Goal: Task Accomplishment & Management: Manage account settings

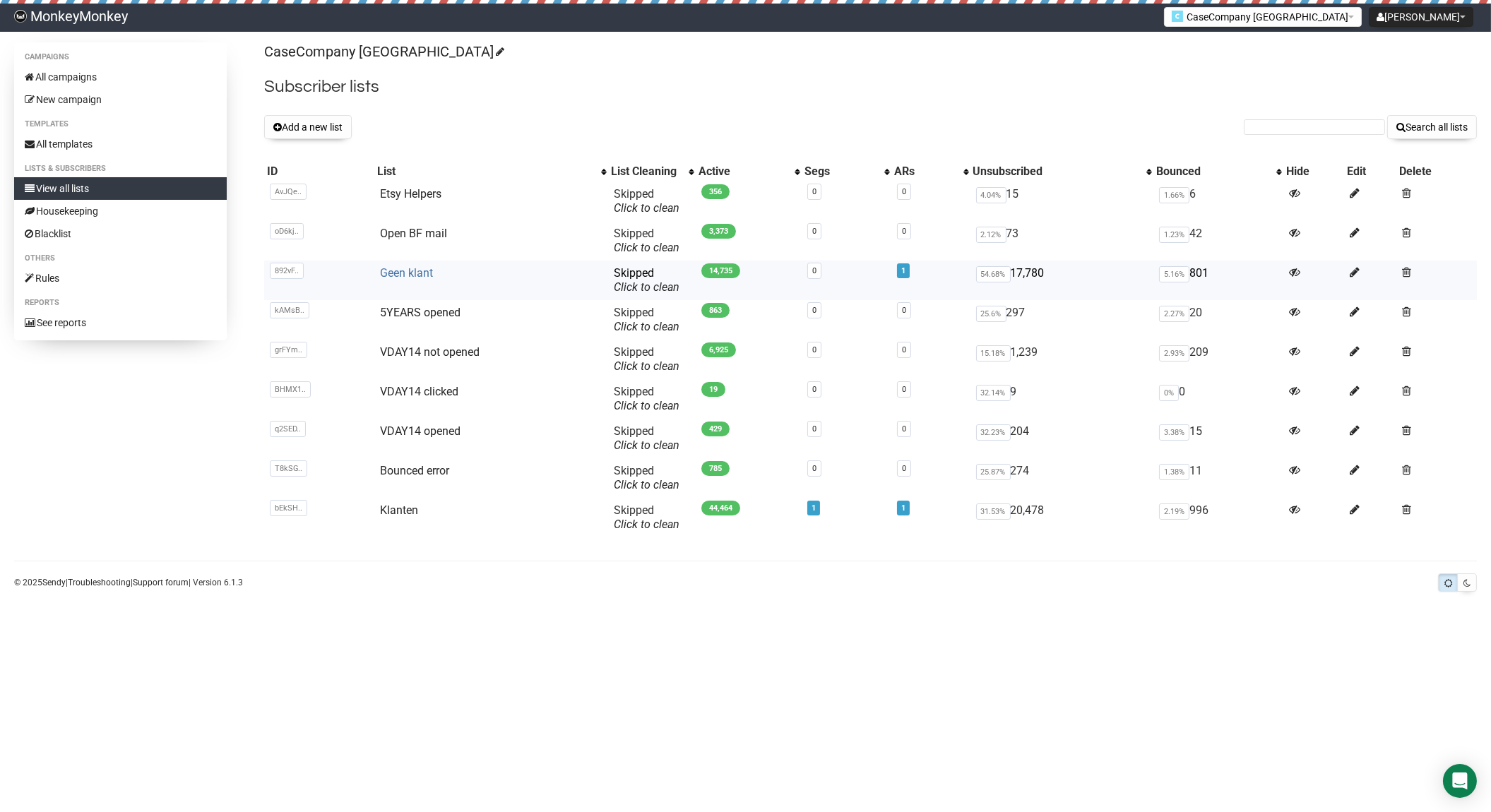
click at [408, 274] on link "Geen klant" at bounding box center [406, 273] width 53 height 14
click at [407, 506] on link "Klanten" at bounding box center [398, 510] width 38 height 14
click at [1322, 15] on button "CaseCompany [GEOGRAPHIC_DATA]" at bounding box center [1262, 16] width 197 height 19
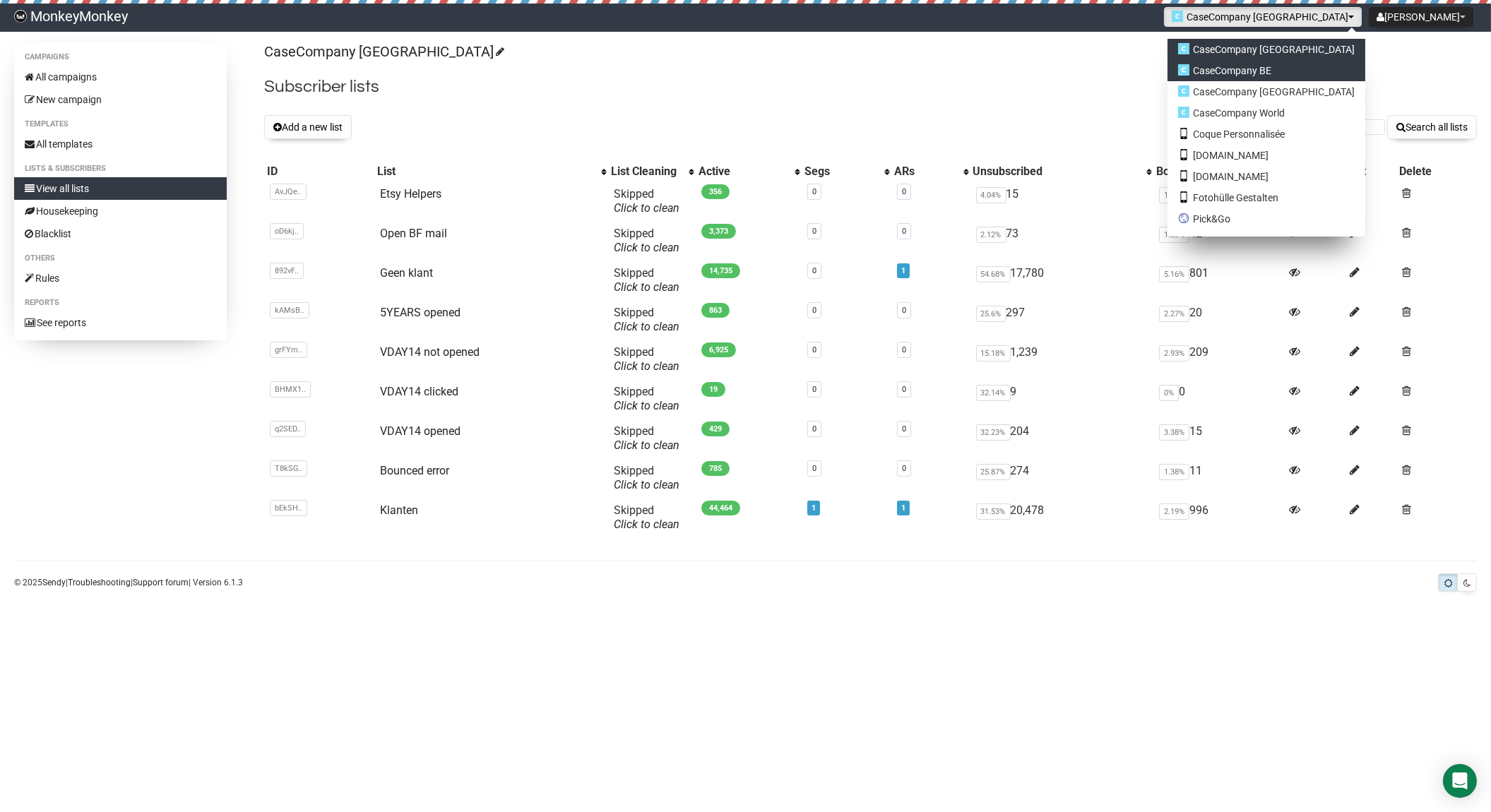
click at [1306, 63] on link "CaseCompany BE" at bounding box center [1266, 70] width 197 height 21
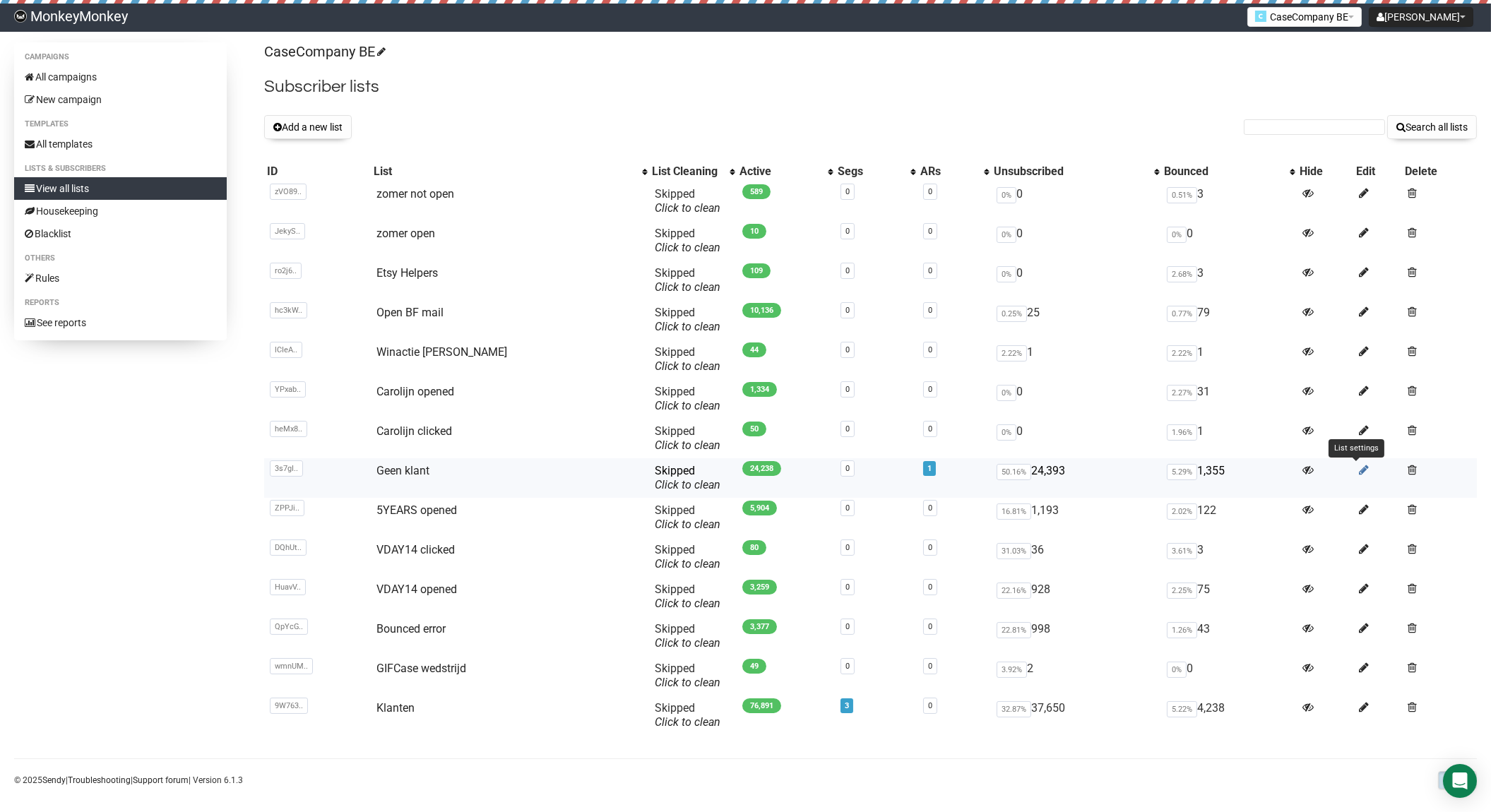
click at [1360, 468] on icon at bounding box center [1365, 470] width 10 height 12
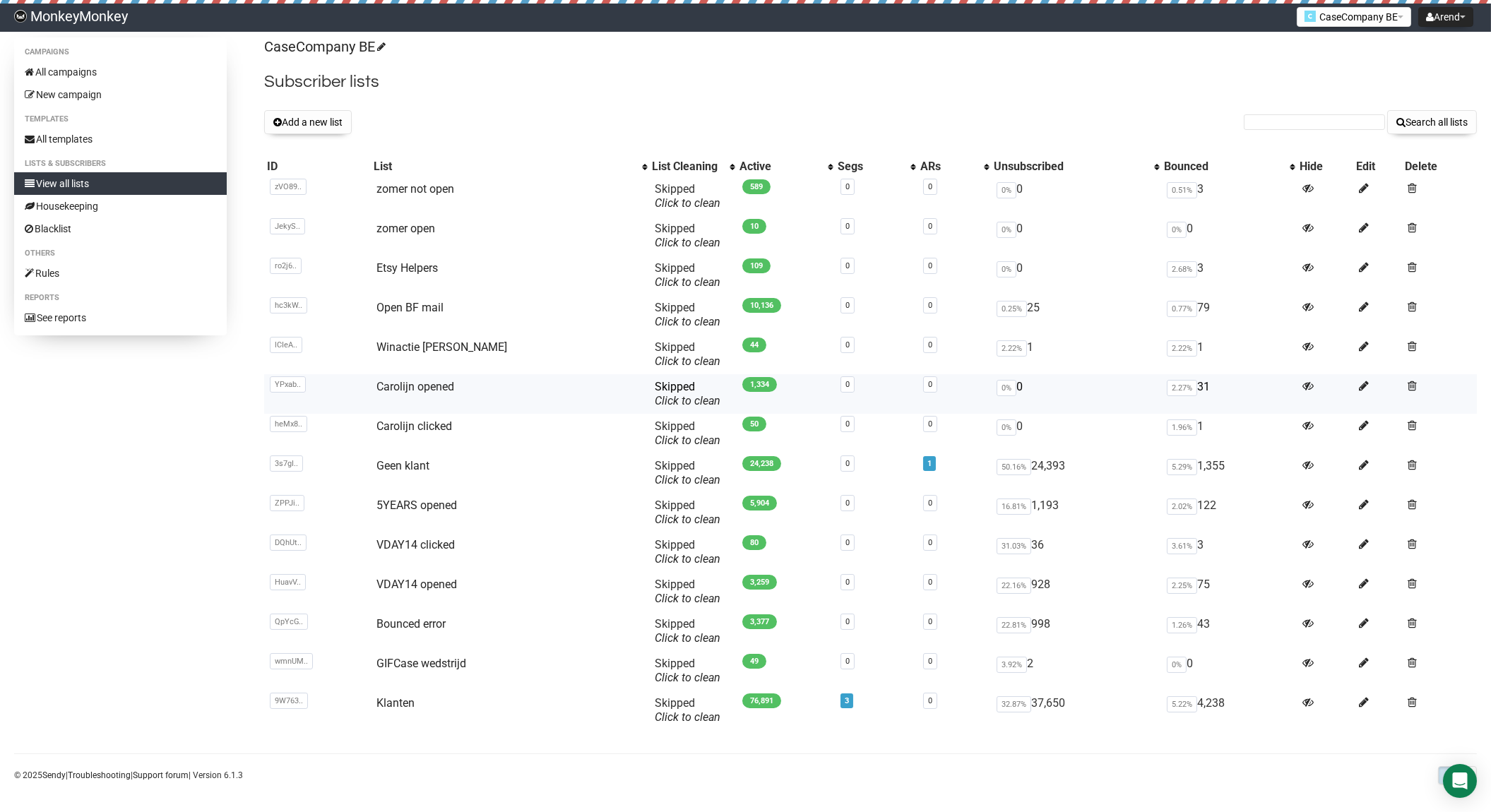
scroll to position [8, 0]
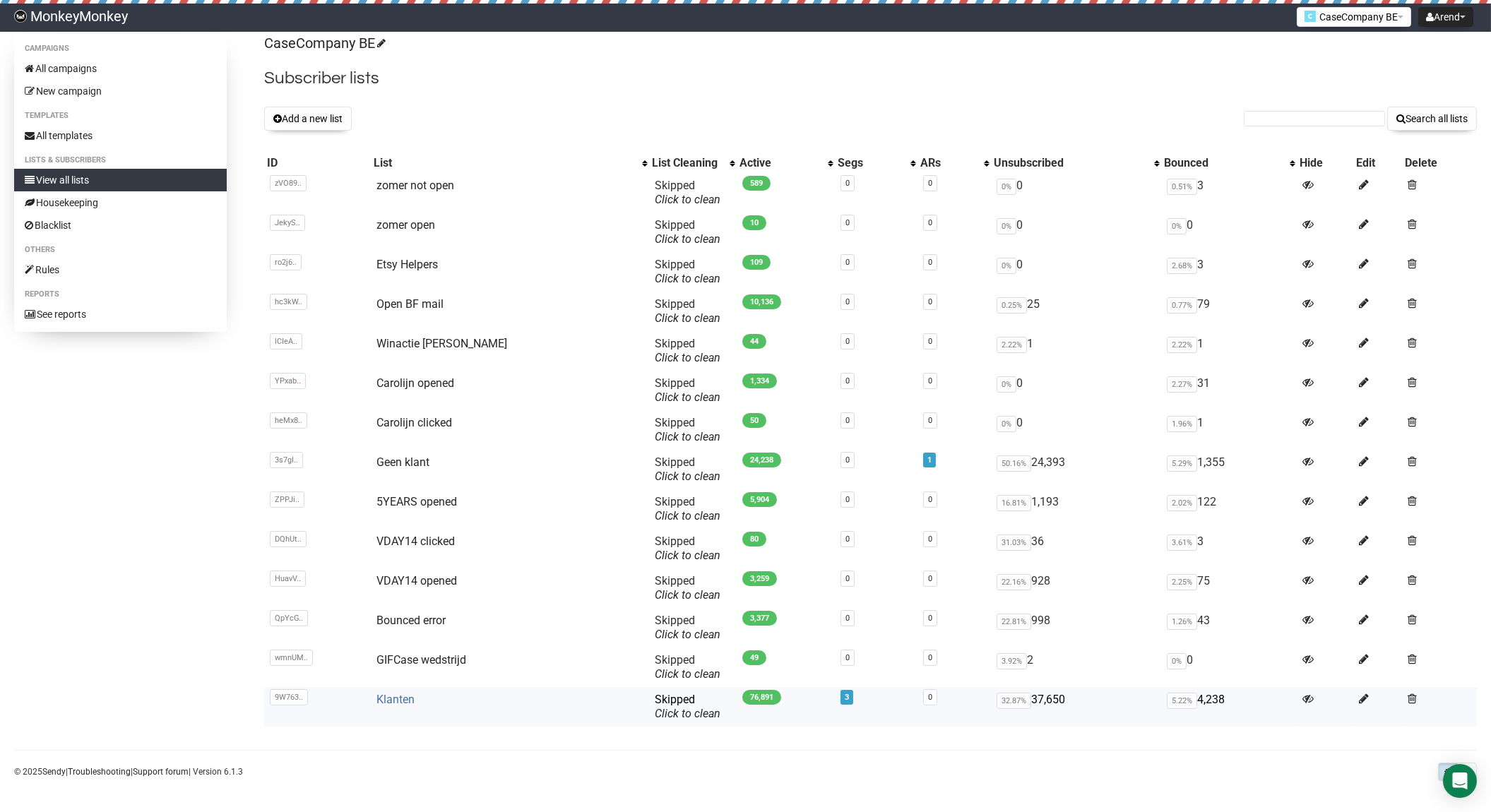
click at [410, 695] on link "Klanten" at bounding box center [395, 699] width 38 height 14
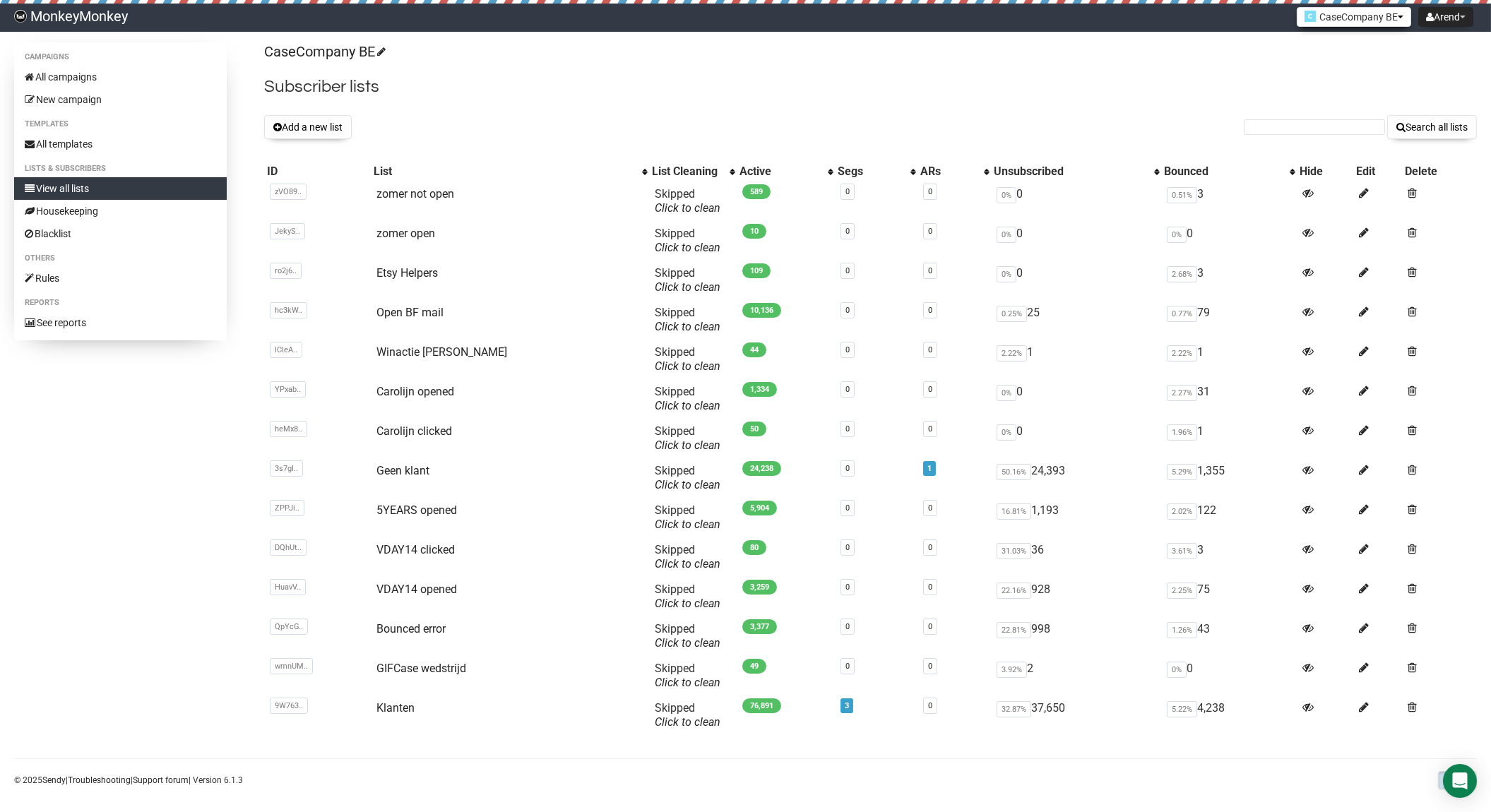
click at [1344, 19] on button "CaseCompany BE" at bounding box center [1354, 16] width 114 height 19
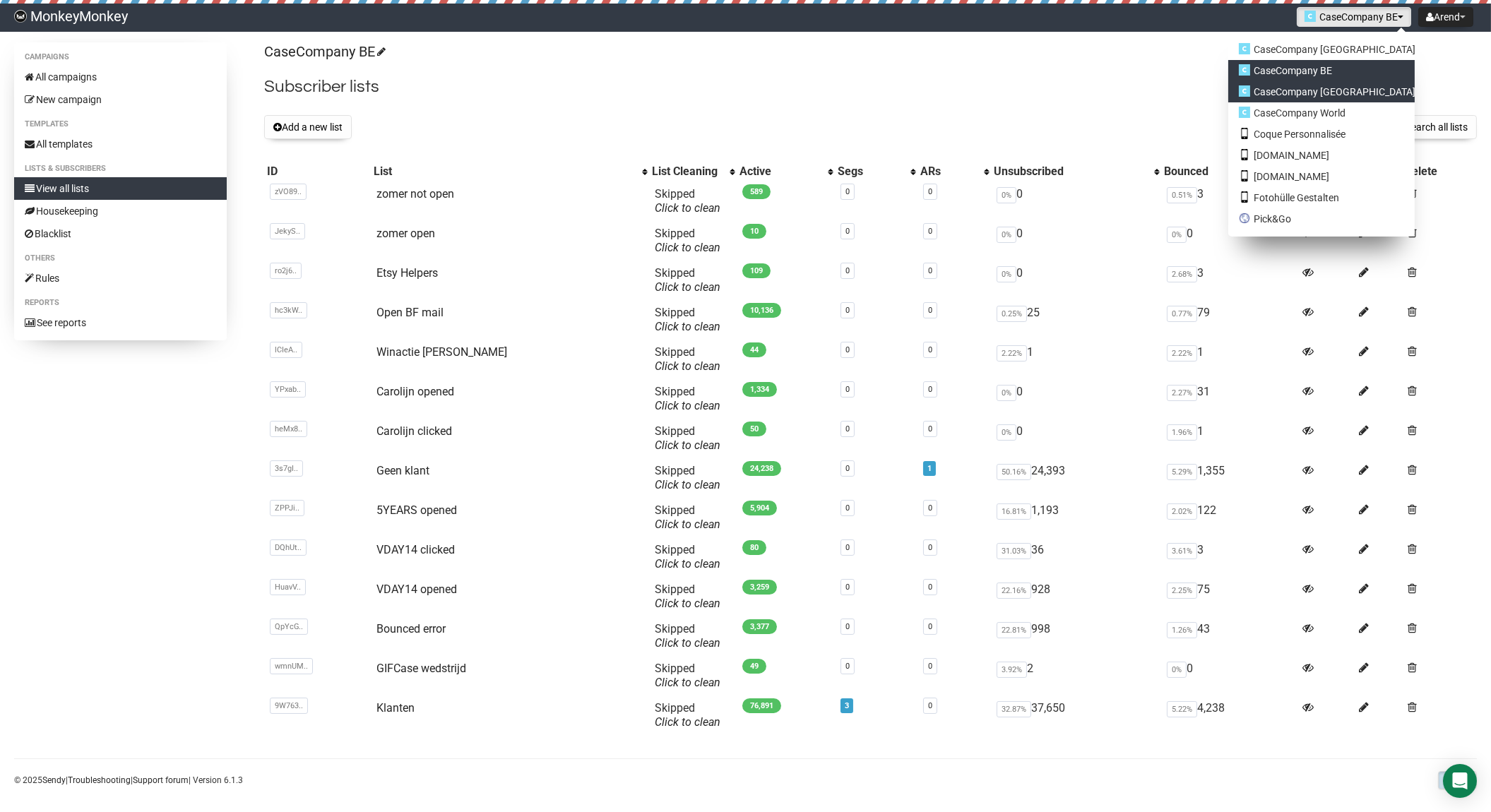
click at [1333, 91] on link "CaseCompany [GEOGRAPHIC_DATA]" at bounding box center [1322, 91] width 186 height 21
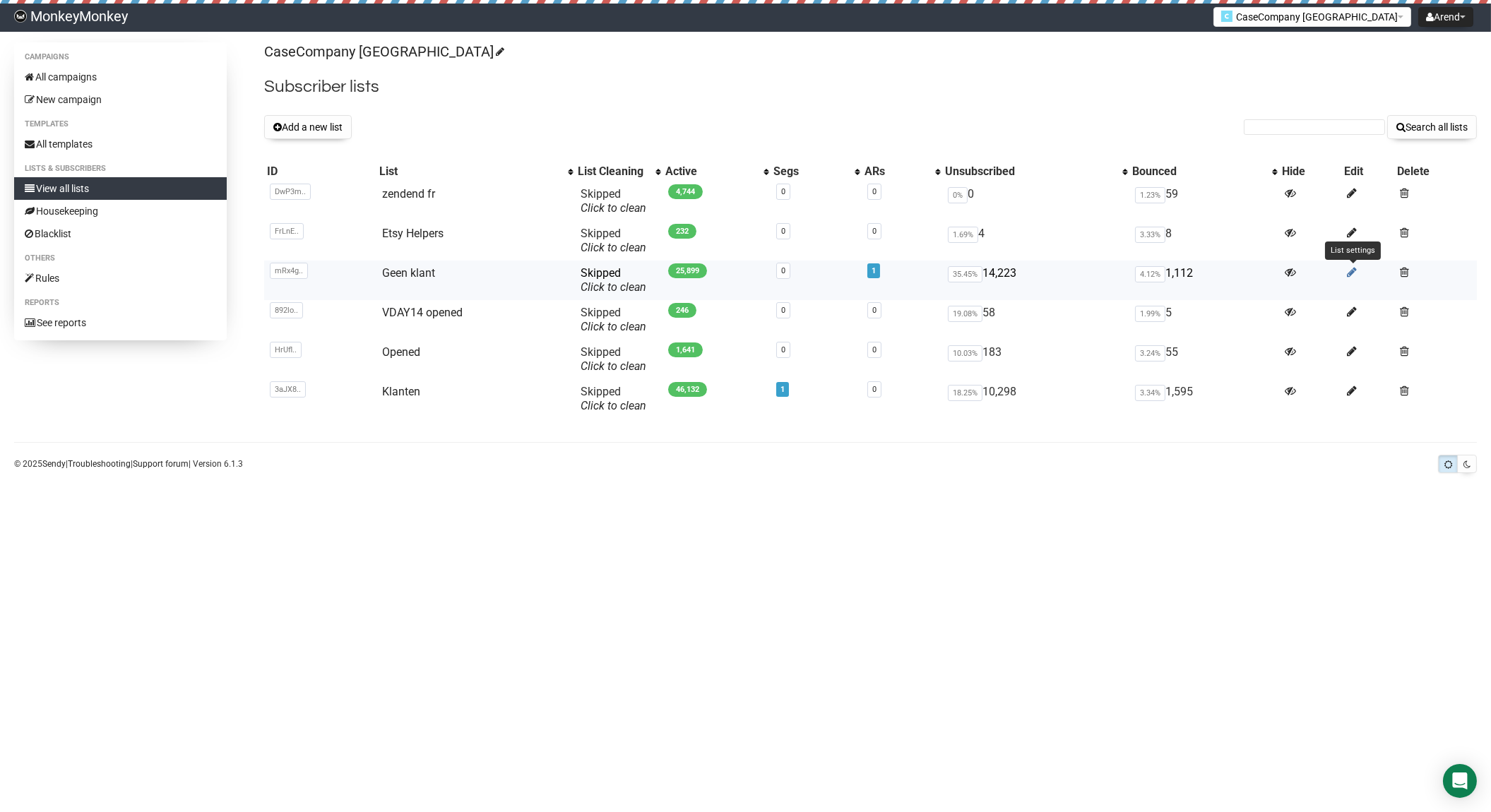
click at [1353, 270] on icon at bounding box center [1352, 272] width 10 height 12
click at [1348, 388] on icon at bounding box center [1352, 390] width 10 height 12
click at [558, 79] on h2 "Subscriber lists" at bounding box center [870, 87] width 1212 height 25
click at [1353, 273] on icon at bounding box center [1352, 272] width 10 height 12
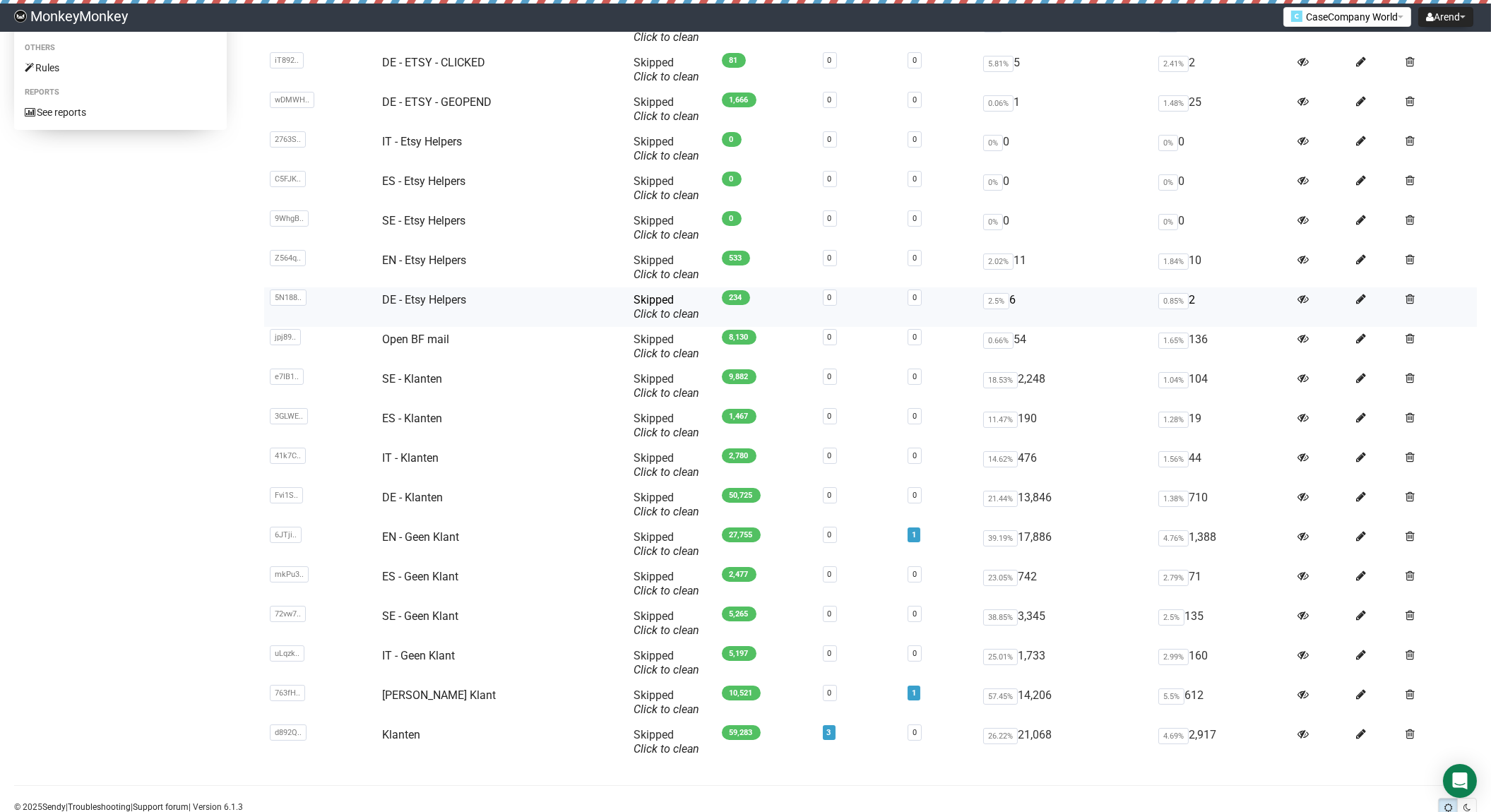
scroll to position [246, 0]
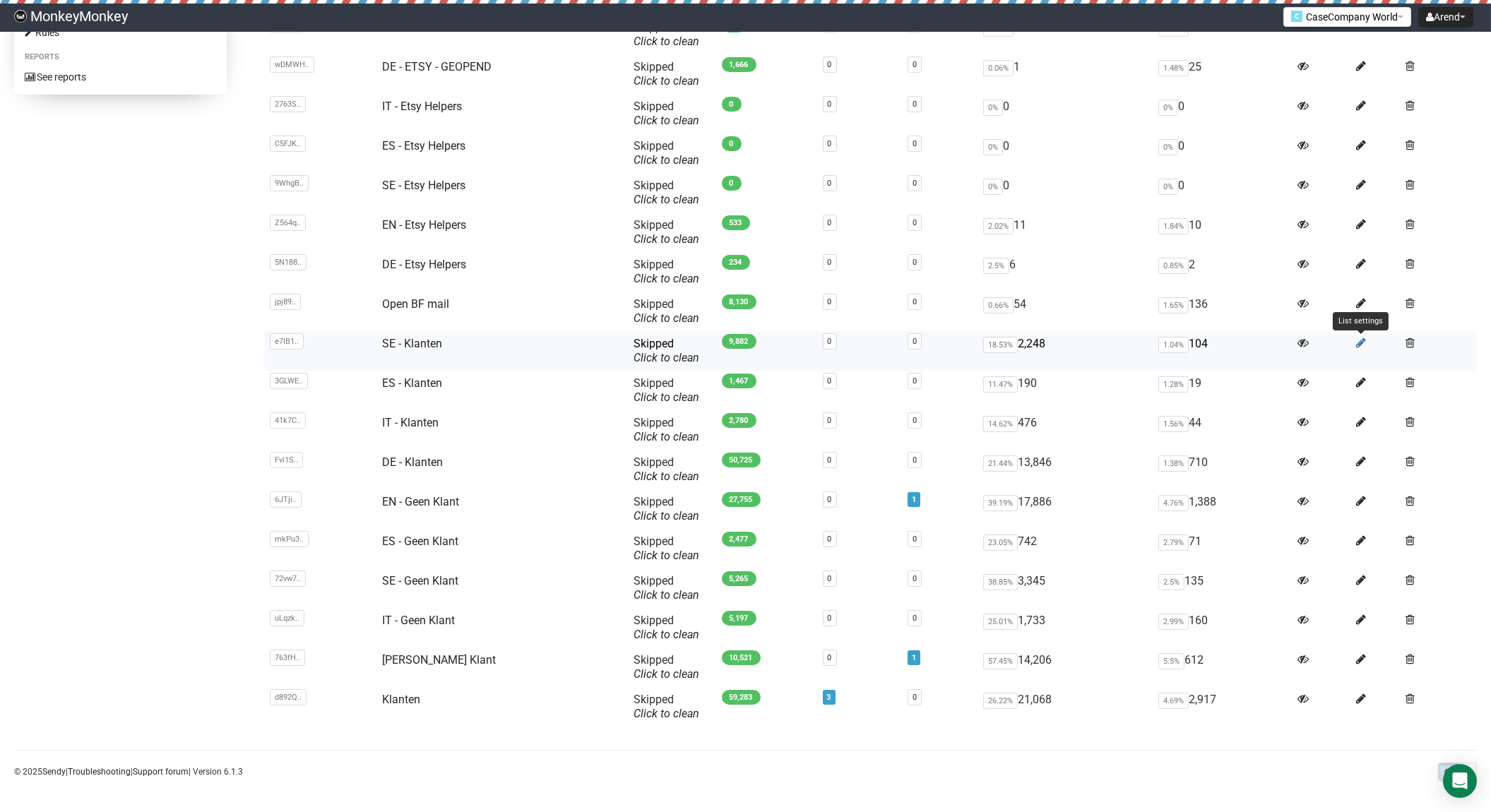
click at [1356, 341] on icon at bounding box center [1361, 343] width 10 height 12
click at [1361, 379] on icon at bounding box center [1361, 382] width 10 height 12
click at [1361, 417] on icon at bounding box center [1361, 422] width 10 height 12
click at [1359, 461] on icon at bounding box center [1361, 461] width 10 height 12
click at [1361, 497] on icon at bounding box center [1361, 500] width 10 height 12
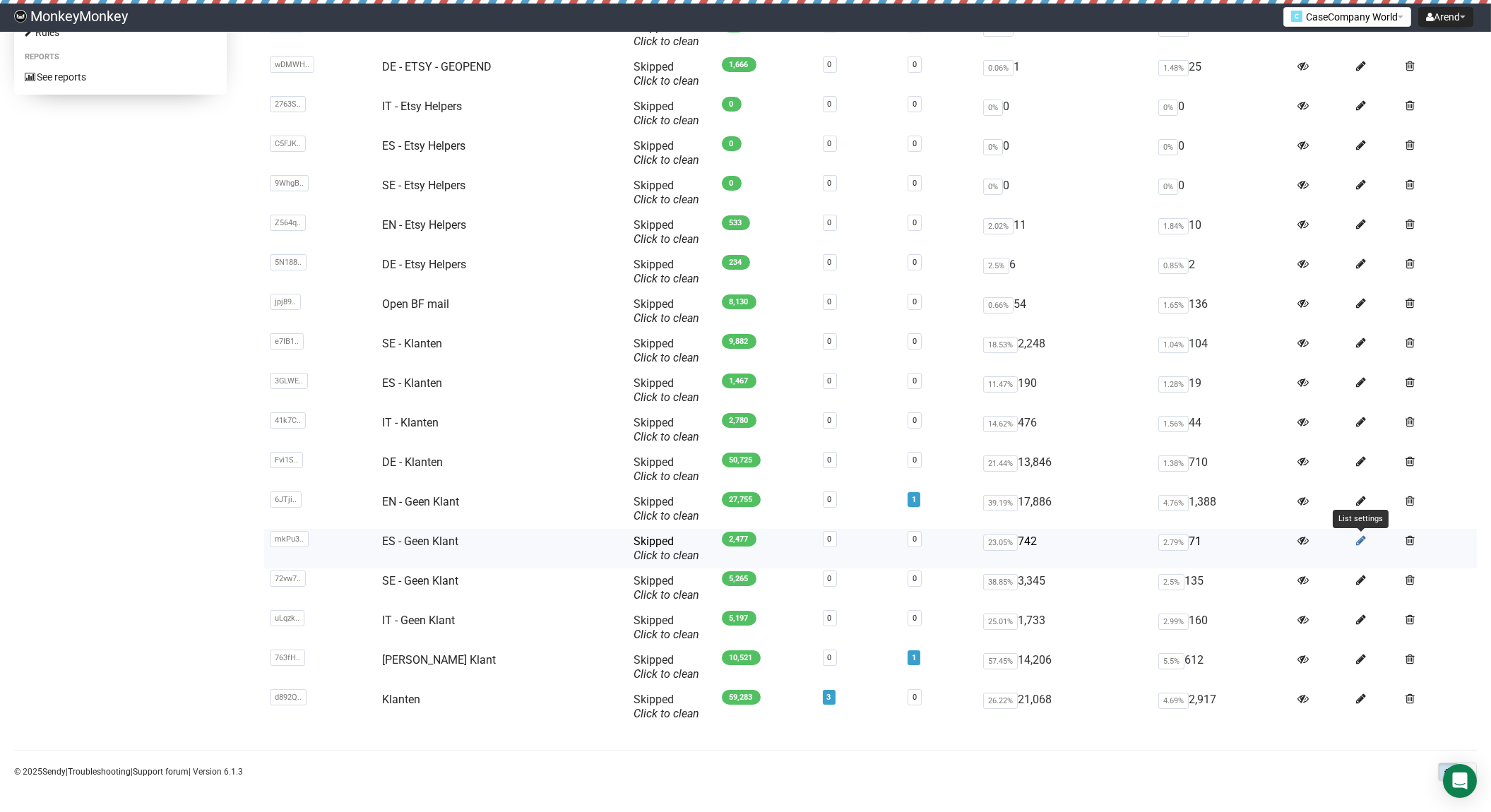
click at [1362, 544] on icon at bounding box center [1361, 540] width 10 height 12
click at [1358, 576] on icon at bounding box center [1361, 580] width 10 height 12
click at [1360, 617] on icon at bounding box center [1361, 619] width 10 height 12
click at [1361, 657] on icon at bounding box center [1361, 659] width 10 height 12
click at [1363, 693] on icon at bounding box center [1361, 699] width 10 height 12
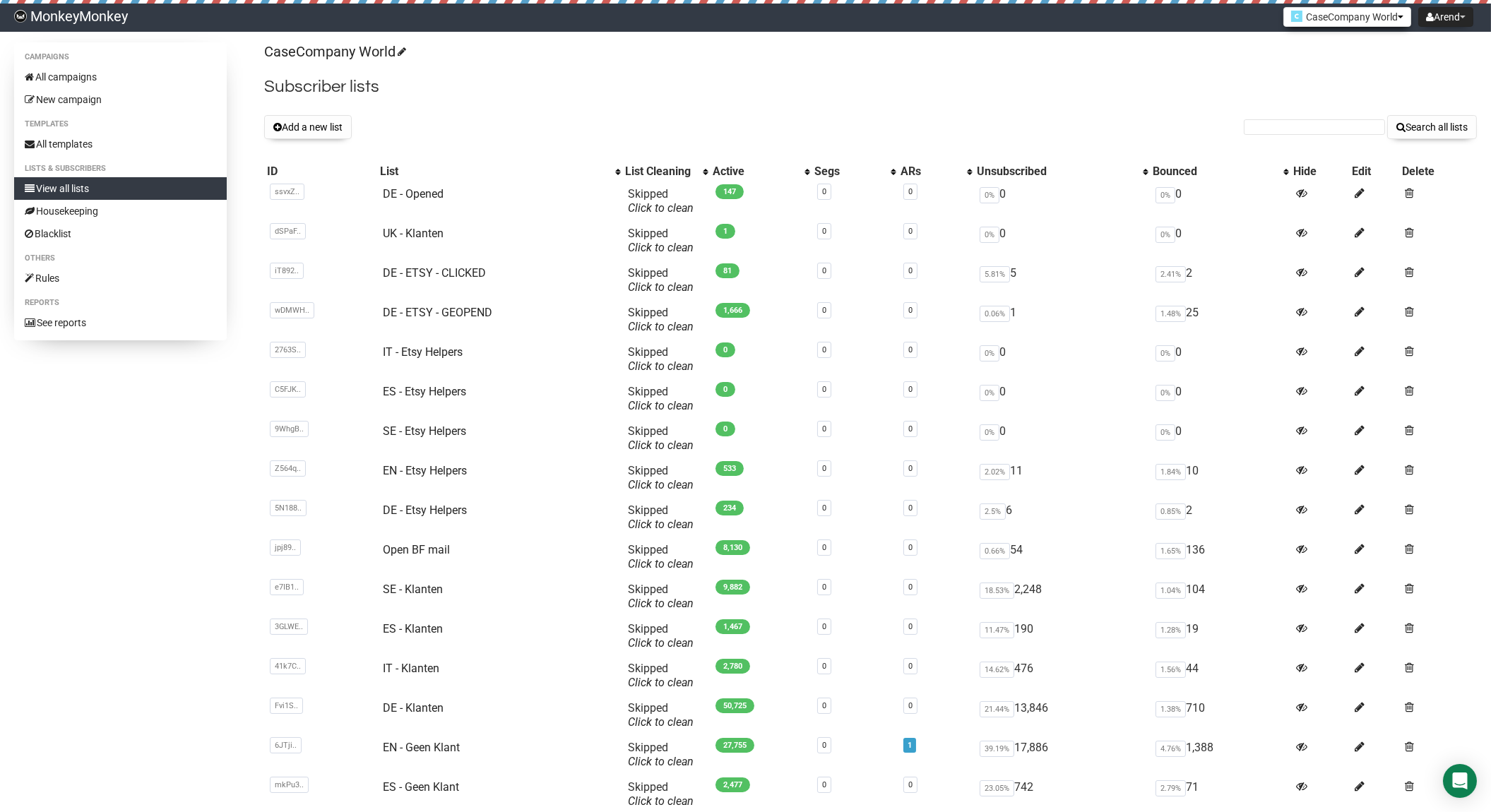
click at [1331, 25] on button "CaseCompany World" at bounding box center [1347, 16] width 128 height 19
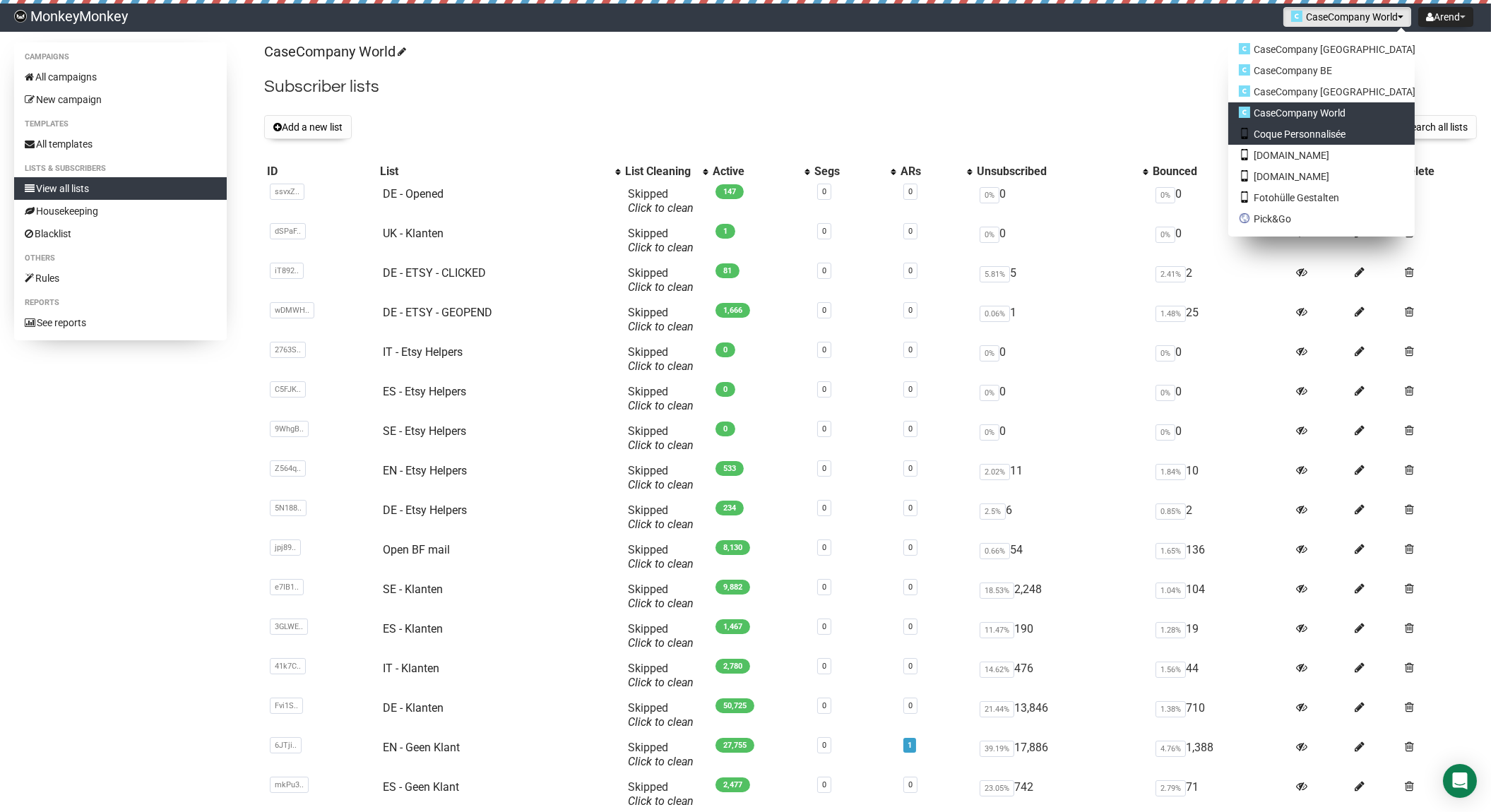
click at [1306, 134] on link "Coque Personnalisée" at bounding box center [1322, 134] width 186 height 21
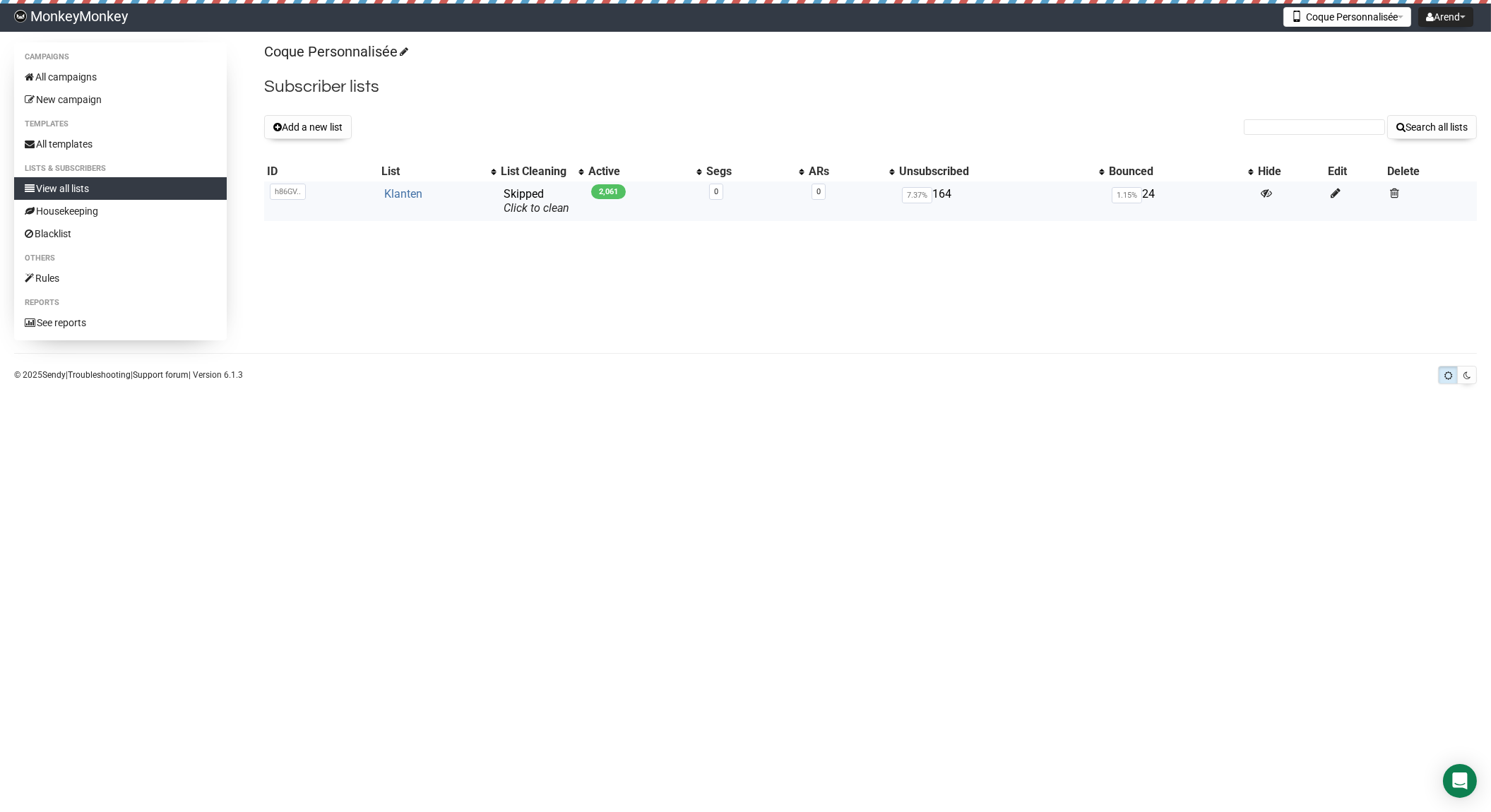
click at [406, 195] on link "Klanten" at bounding box center [402, 194] width 38 height 14
click at [1324, 21] on button "Coque Personnalisée" at bounding box center [1347, 16] width 128 height 19
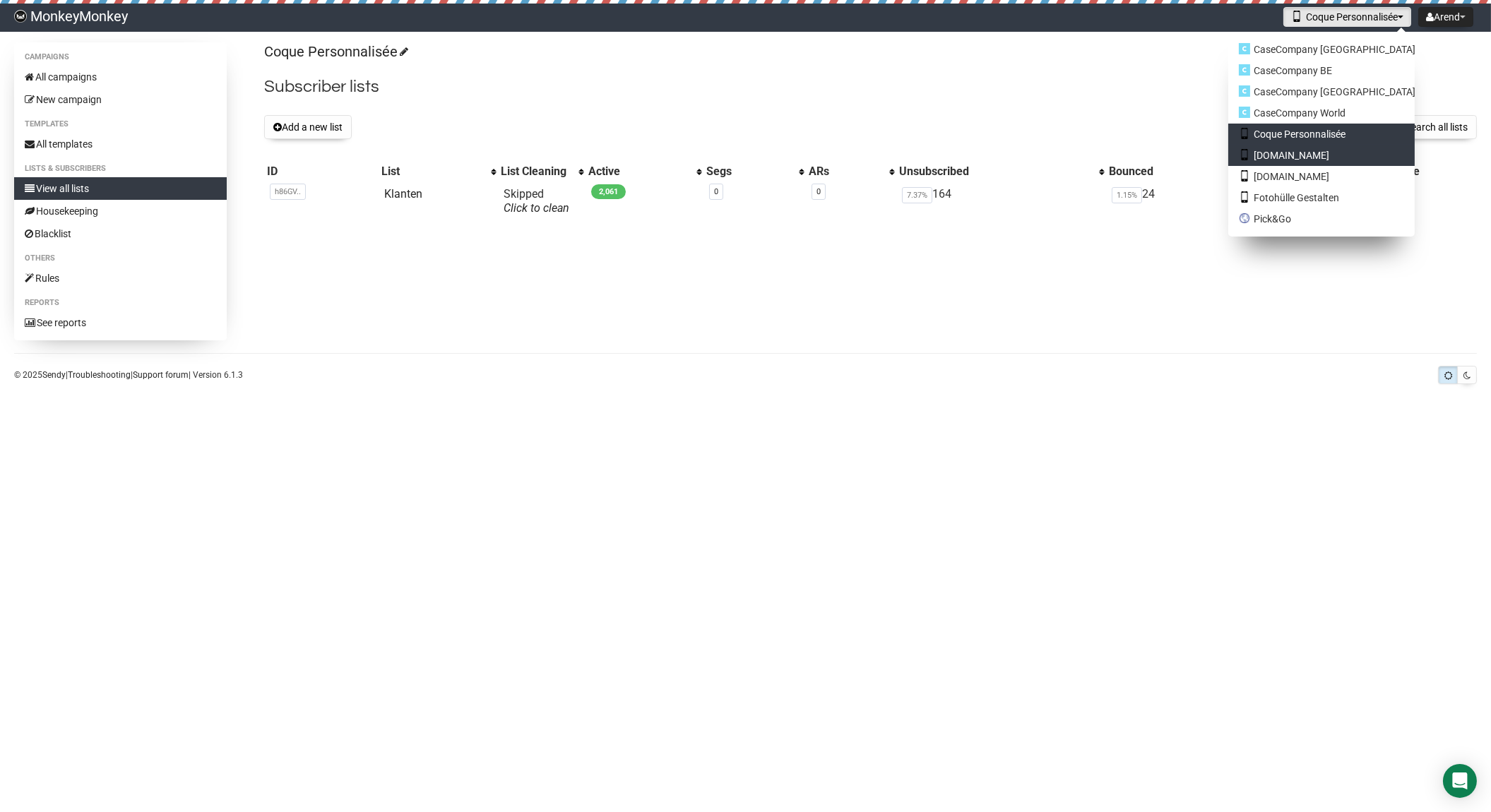
click at [1322, 148] on link "[DOMAIN_NAME]" at bounding box center [1322, 155] width 186 height 21
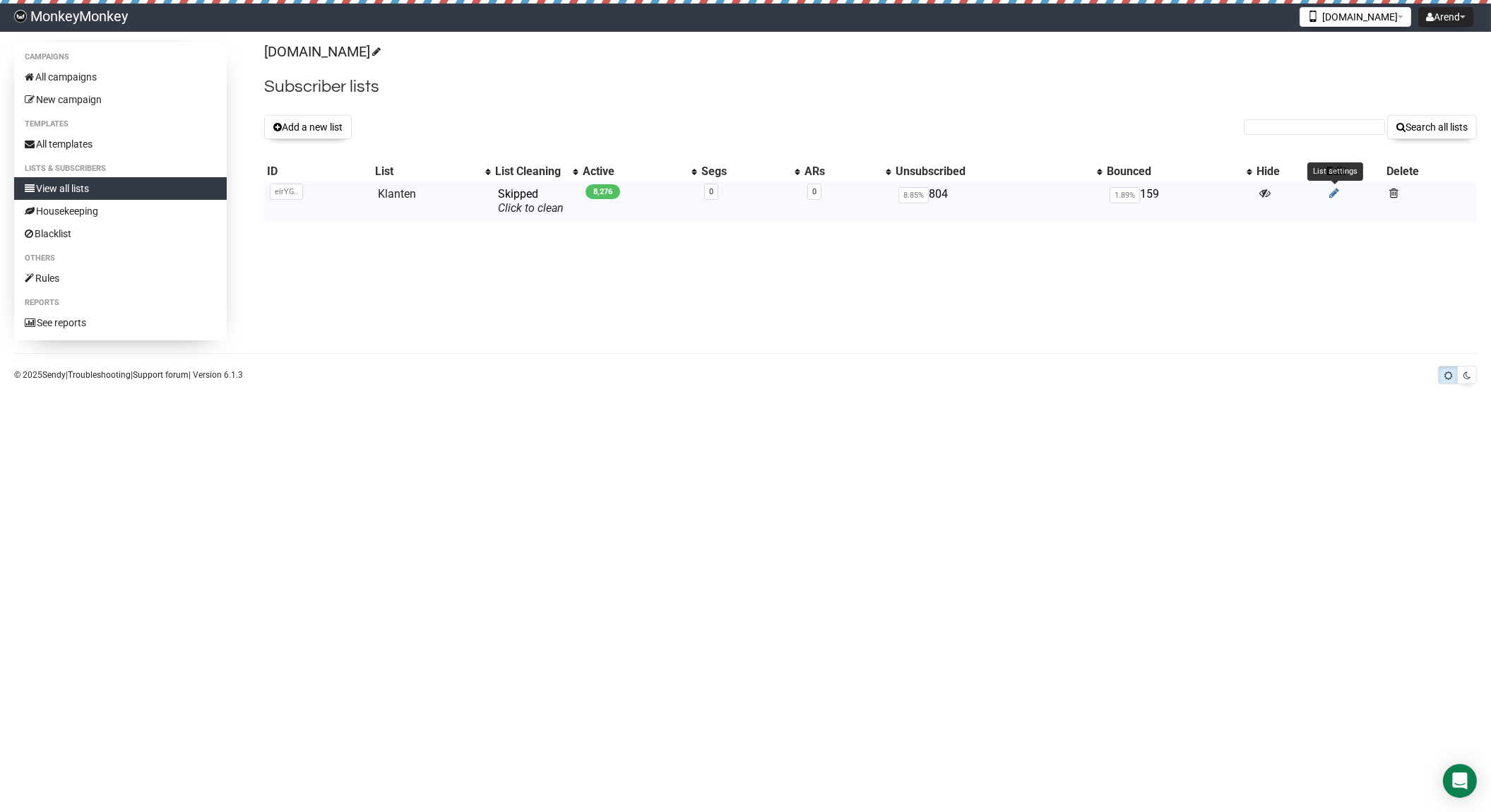
click at [1333, 191] on icon at bounding box center [1334, 193] width 10 height 12
click at [1365, 21] on button "[DOMAIN_NAME]" at bounding box center [1355, 16] width 112 height 19
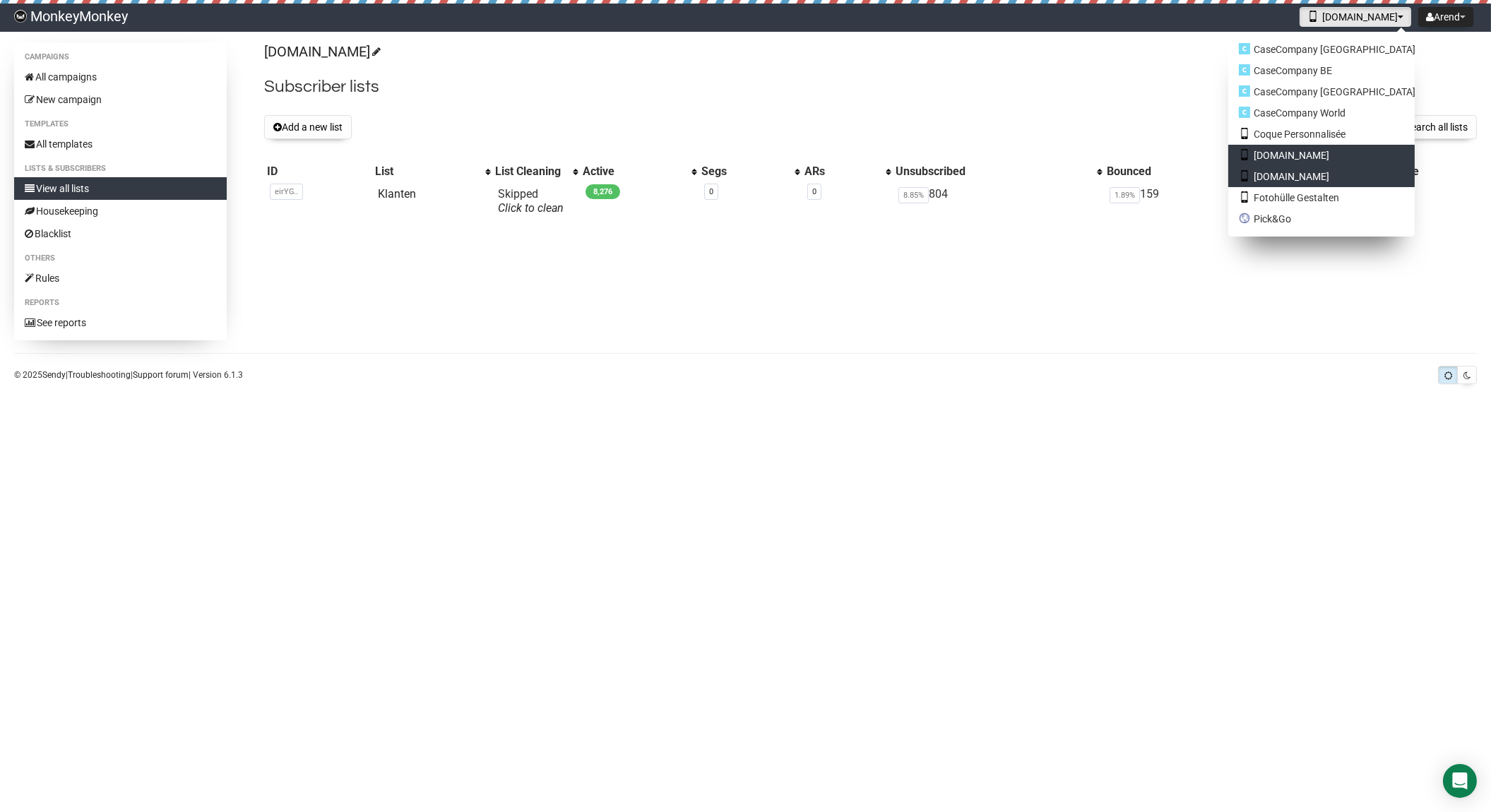
click at [1338, 172] on link "[DOMAIN_NAME]" at bounding box center [1322, 176] width 186 height 21
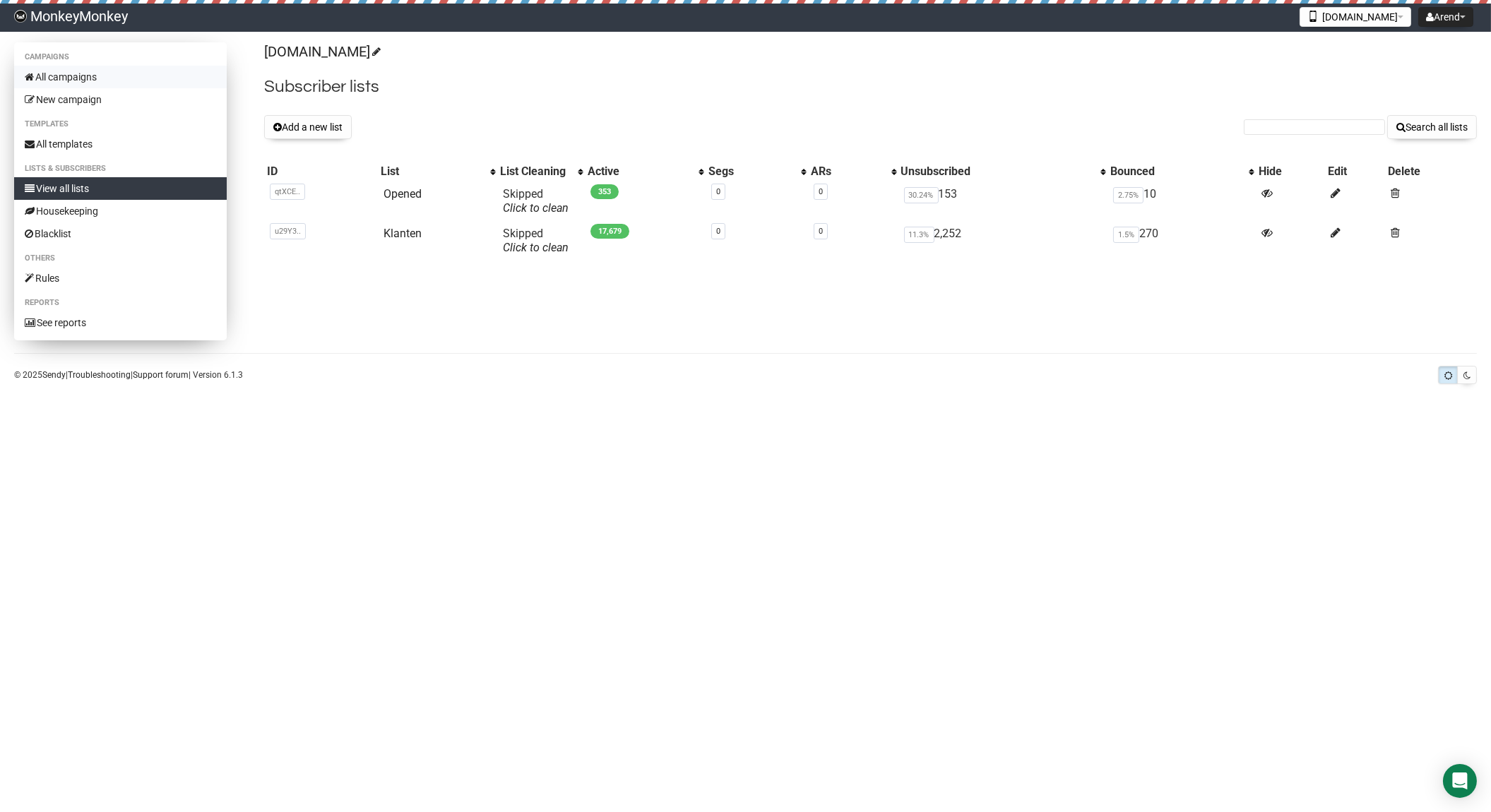
click at [75, 79] on link "All campaigns" at bounding box center [120, 77] width 213 height 23
click at [1334, 235] on icon at bounding box center [1336, 233] width 10 height 12
click at [1318, 8] on button "[DOMAIN_NAME]" at bounding box center [1355, 16] width 112 height 19
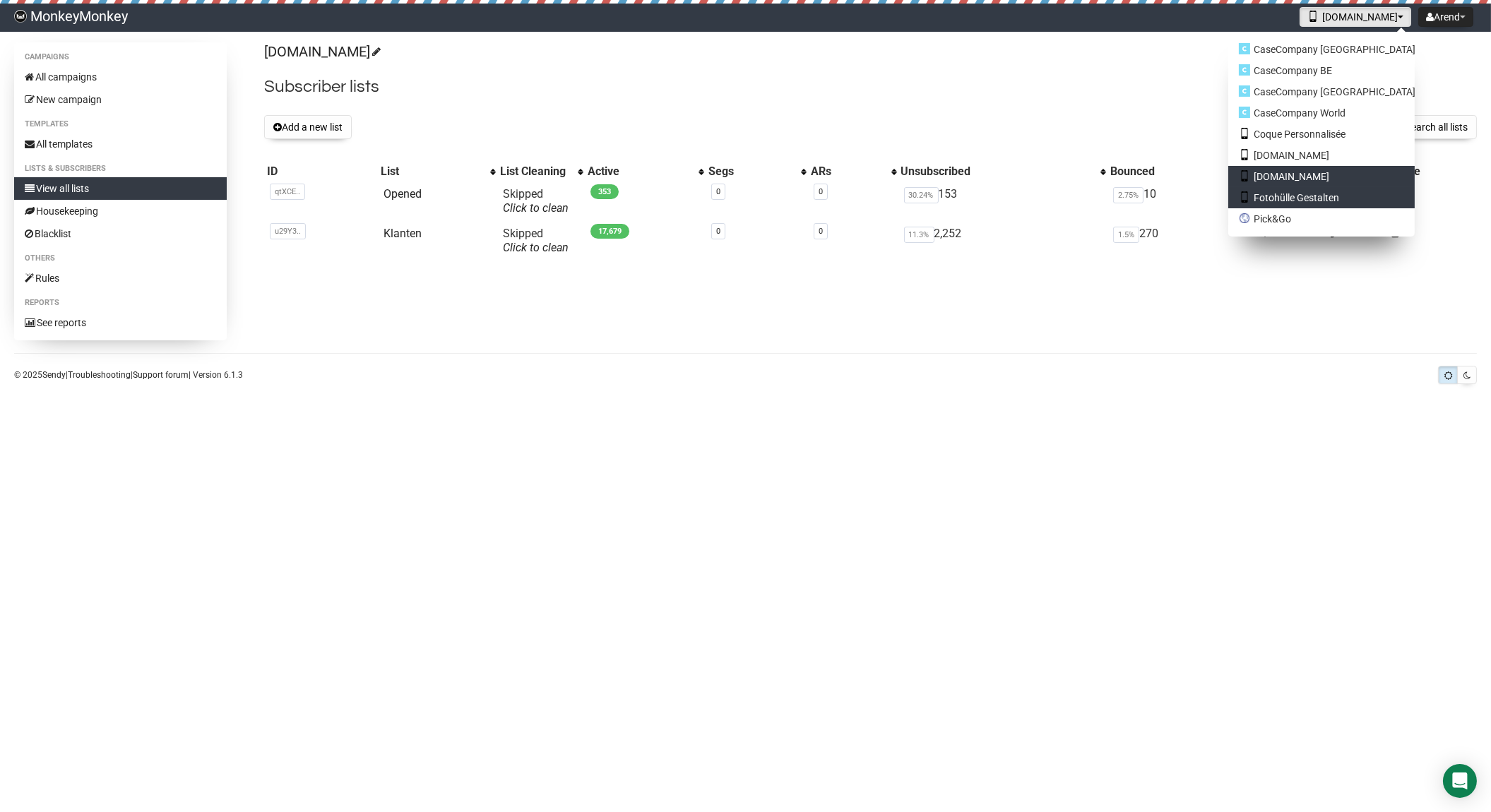
click at [1322, 189] on link "Fotohülle Gestalten" at bounding box center [1322, 197] width 186 height 21
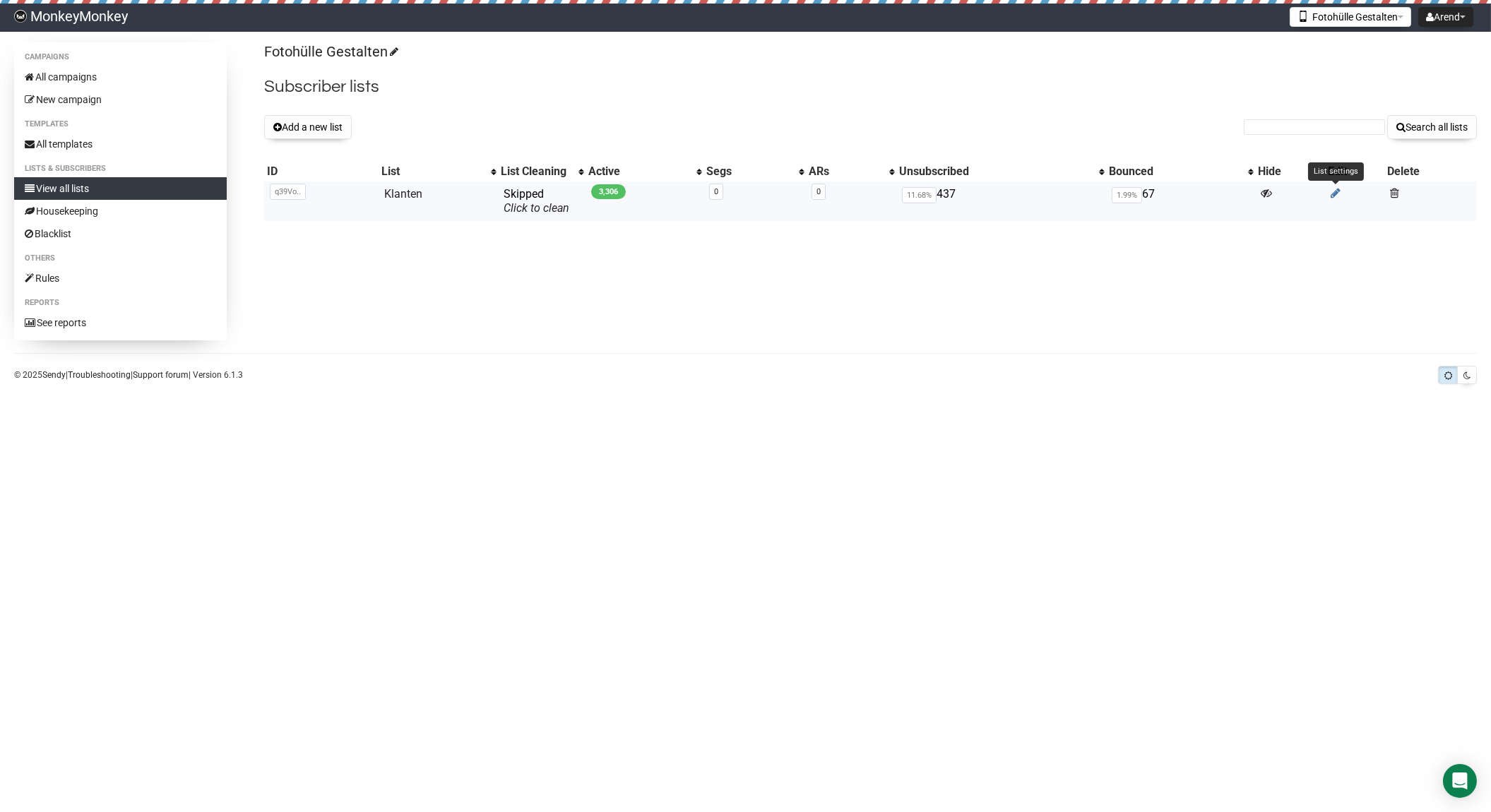
click at [1334, 191] on icon at bounding box center [1336, 193] width 10 height 12
